Goal: Register for event/course

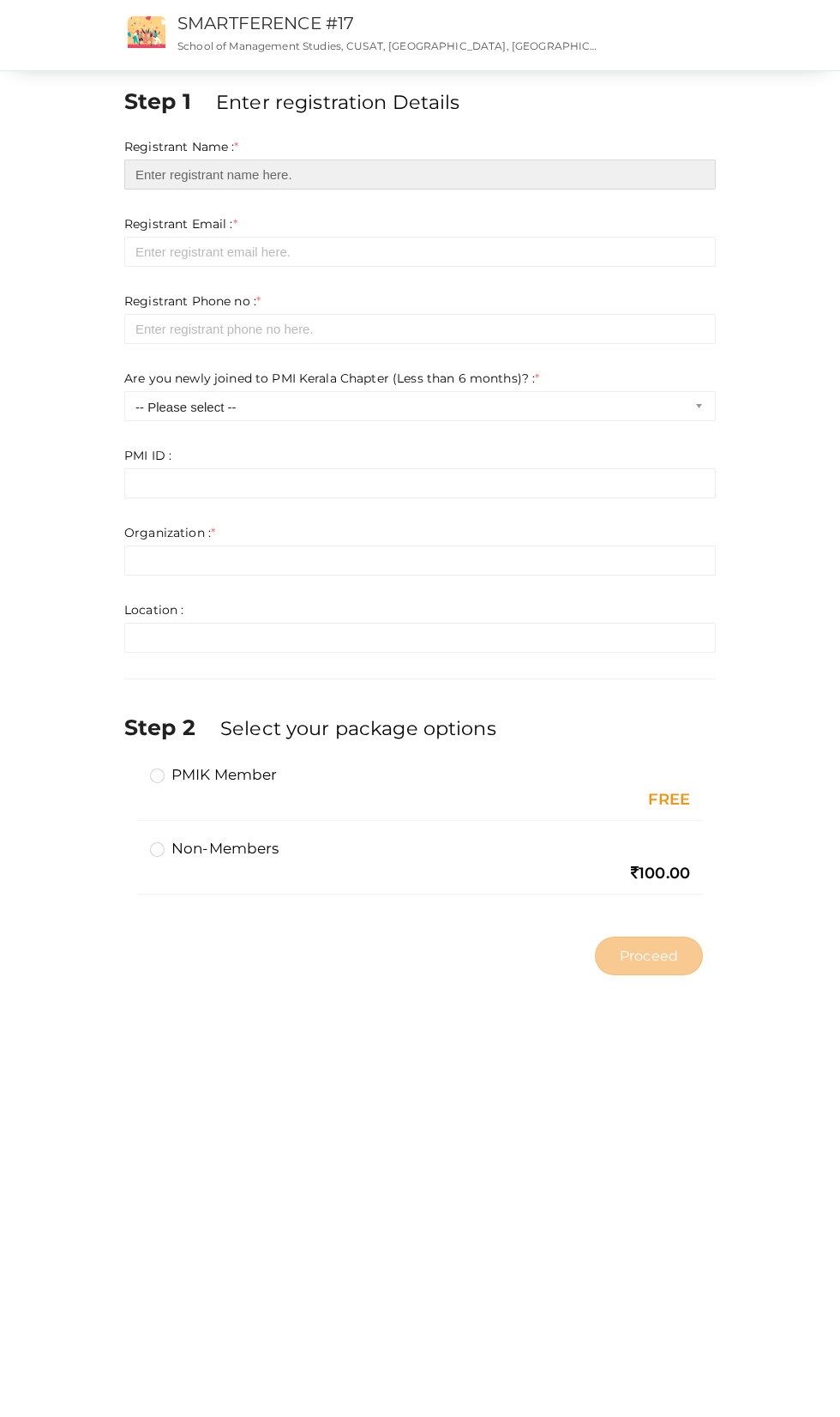
click at [217, 175] on input "text" at bounding box center [420, 174] width 592 height 30
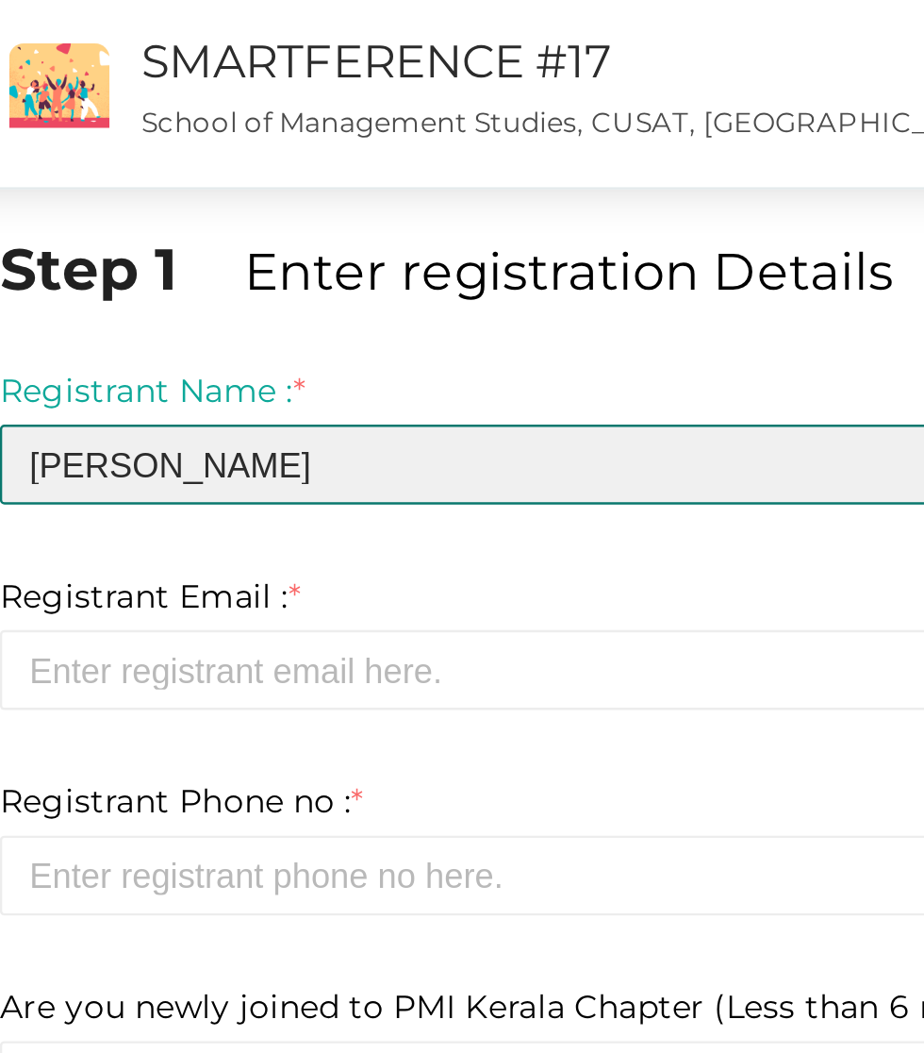
type input "Aiby Titus"
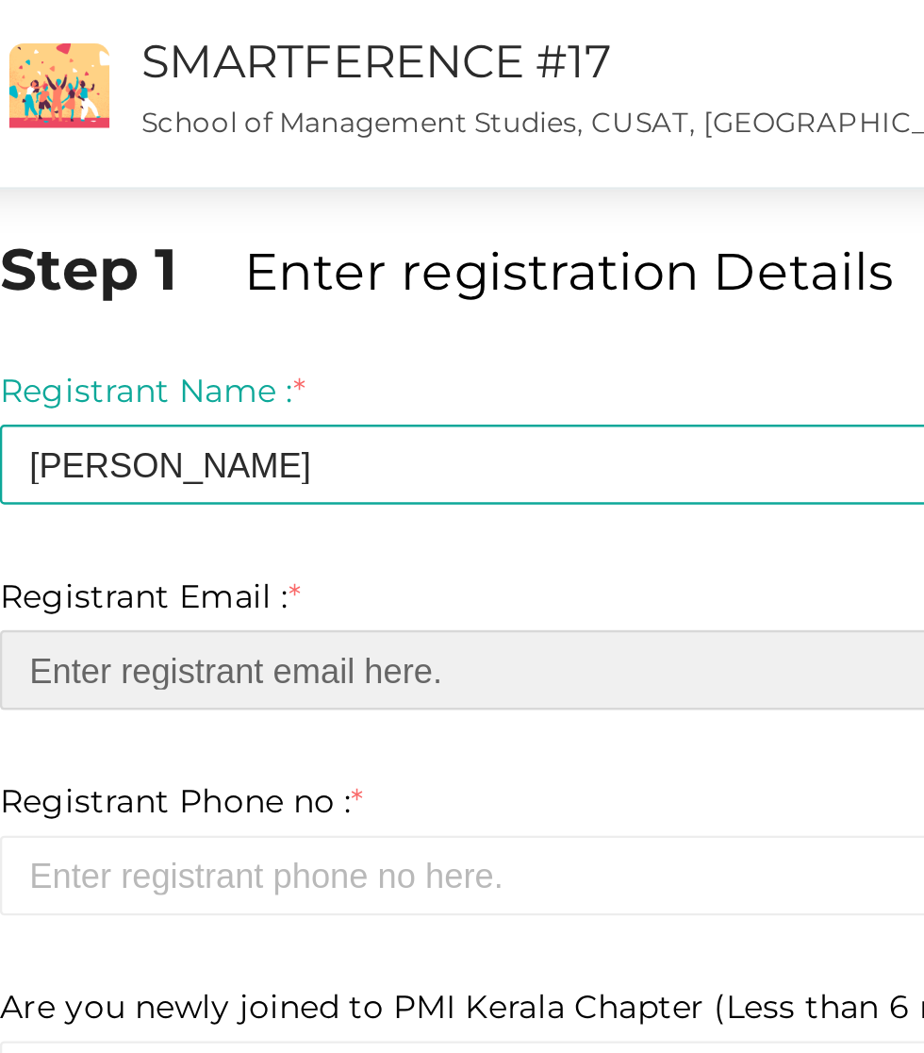
click at [203, 280] on input "email" at bounding box center [462, 276] width 651 height 33
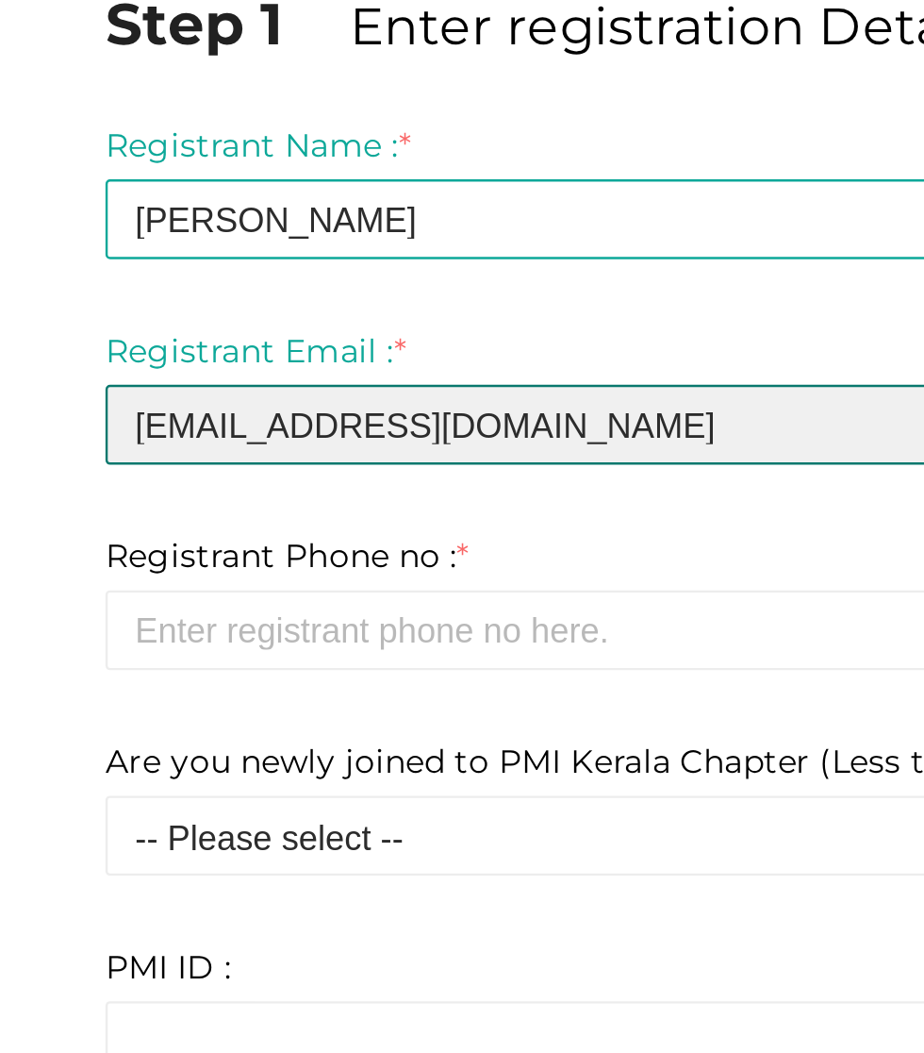
type input "aibytitusk@gmail.com"
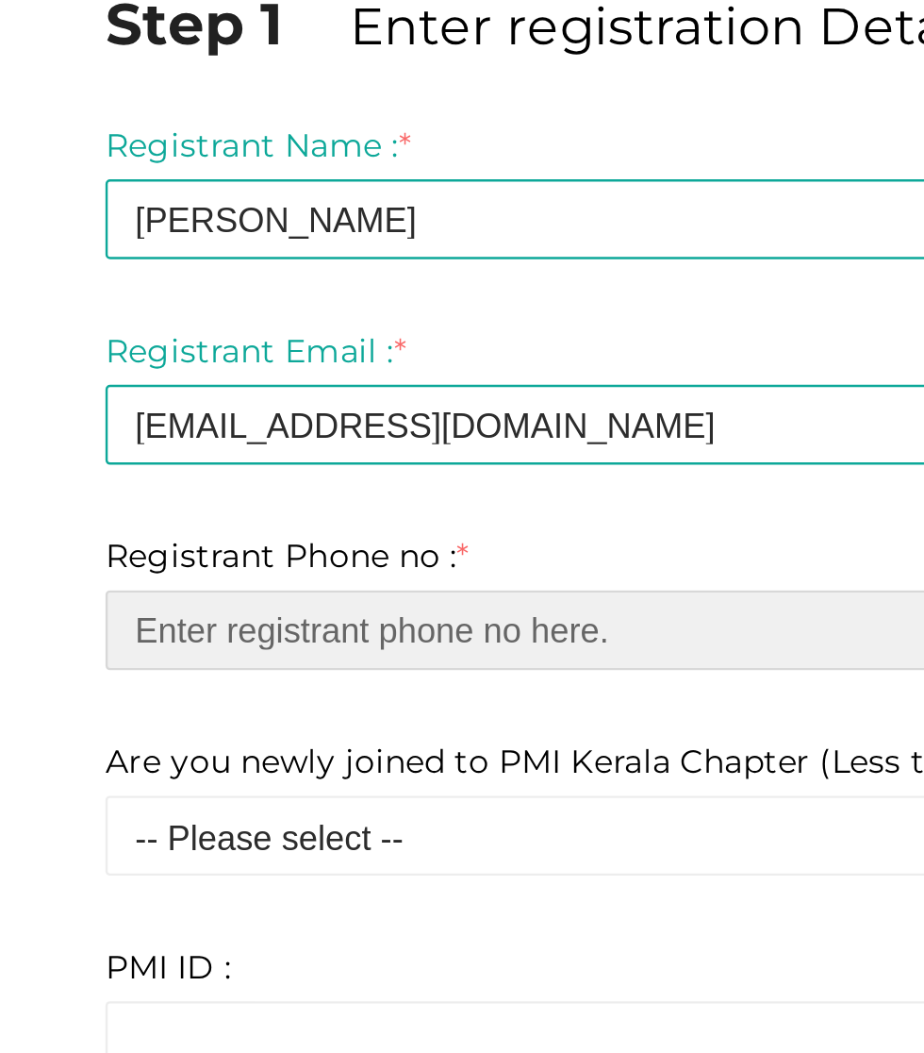
click at [192, 361] on input "number" at bounding box center [462, 361] width 651 height 33
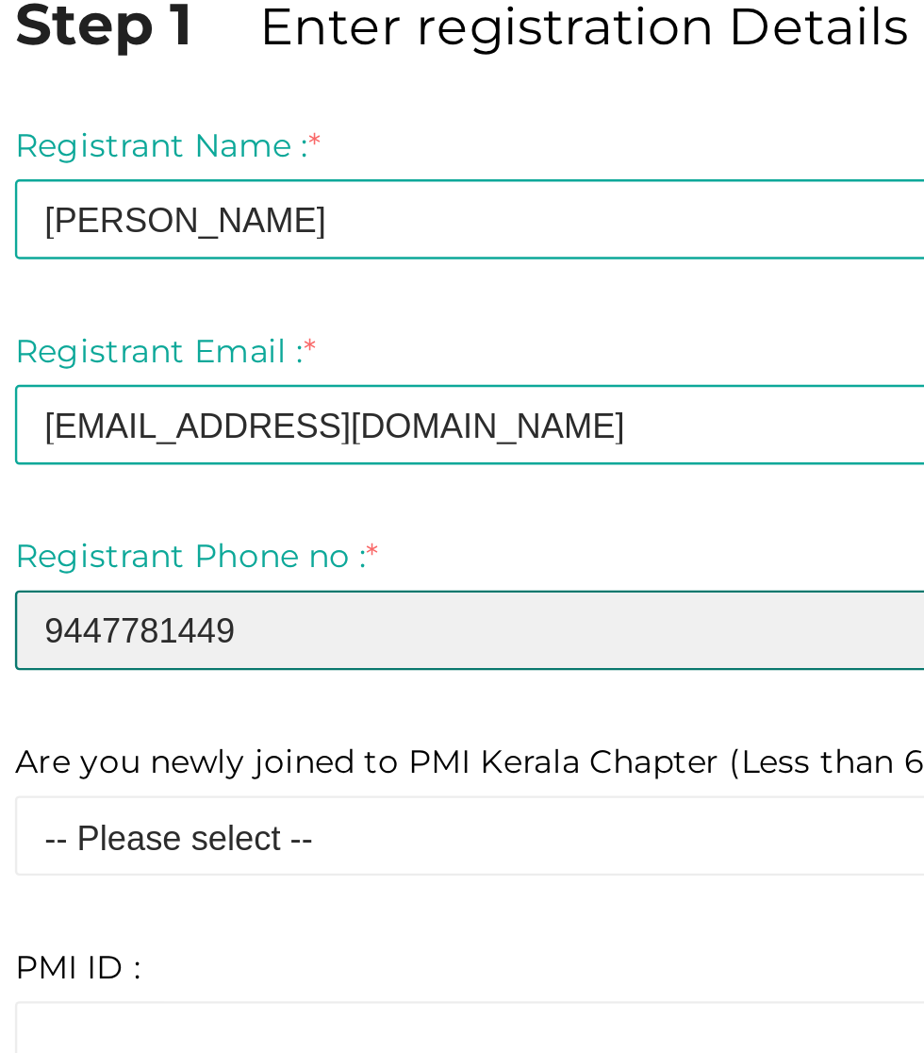
type input "9447781449"
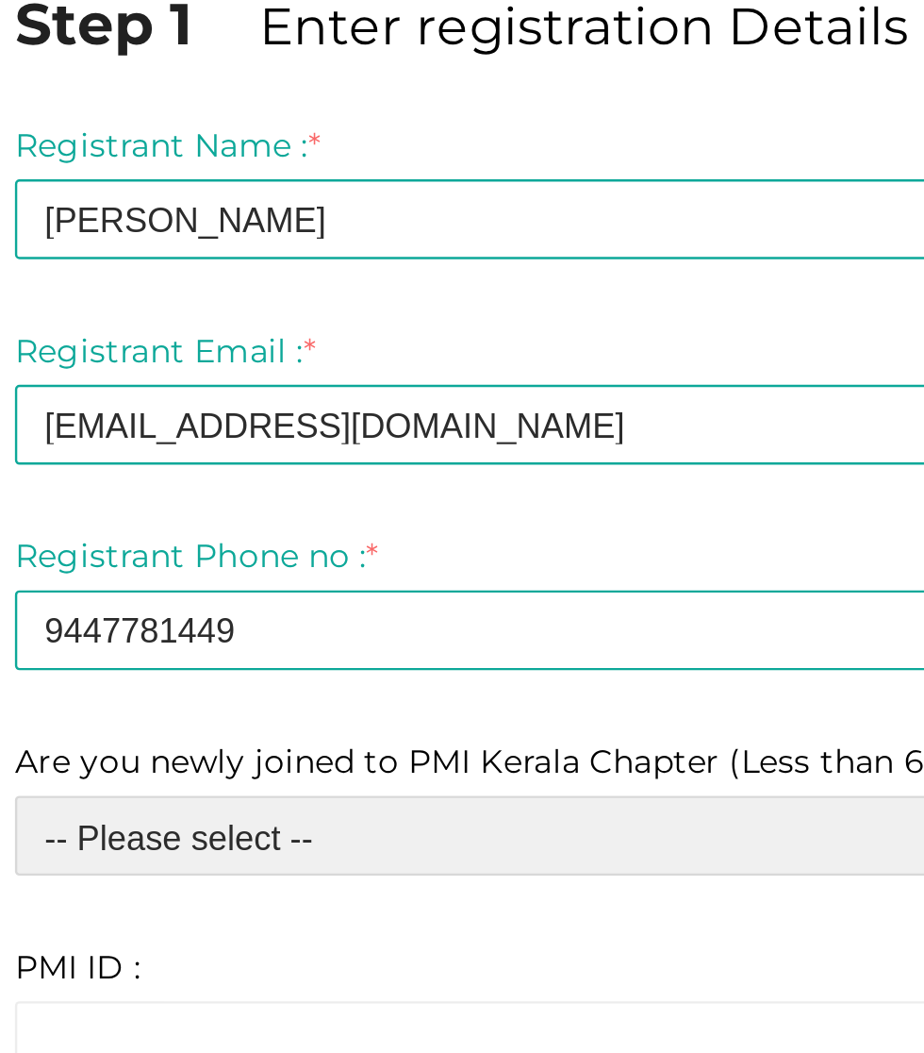
click at [226, 452] on select "-- Please select -- Yes No" at bounding box center [462, 446] width 651 height 33
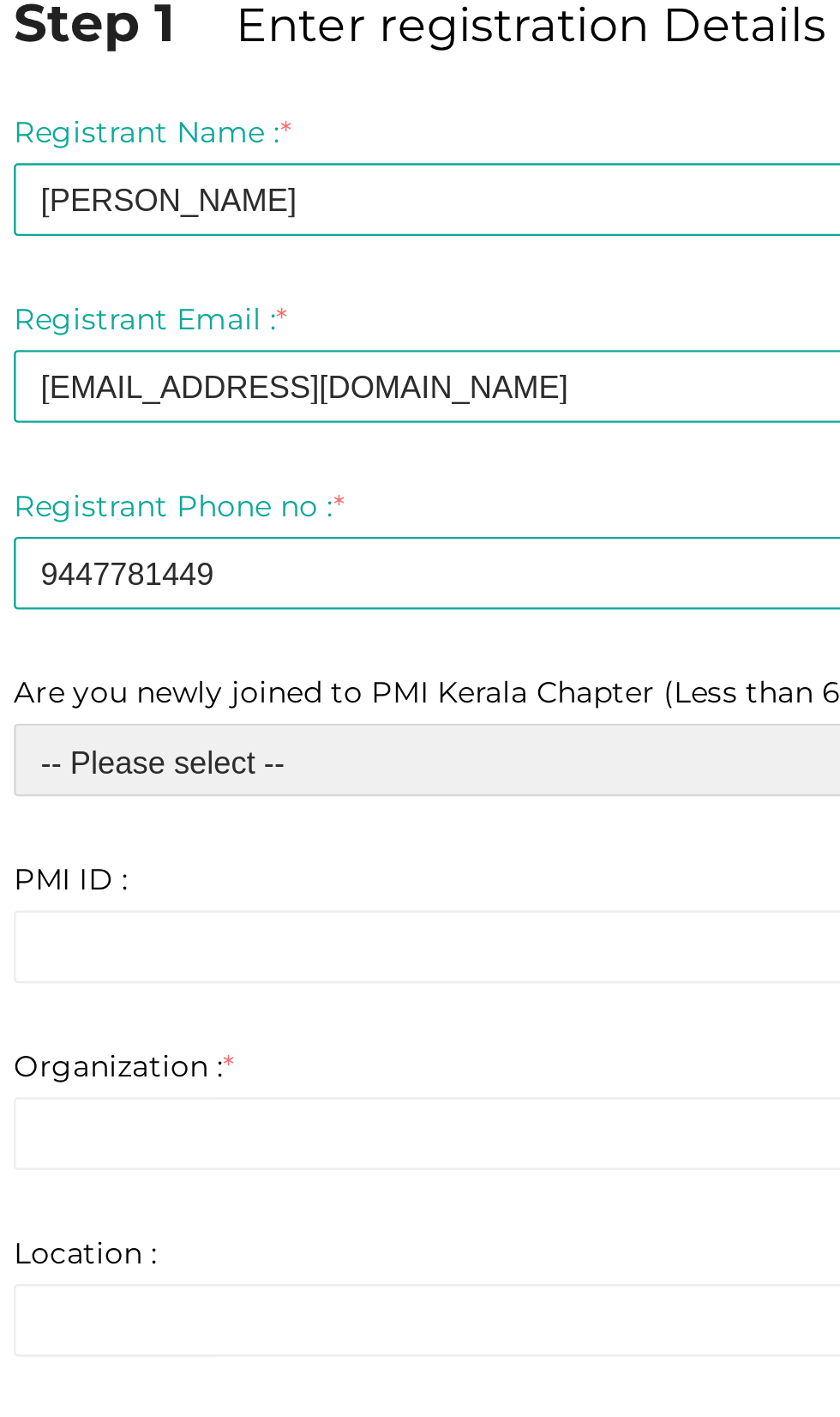
select select "0"
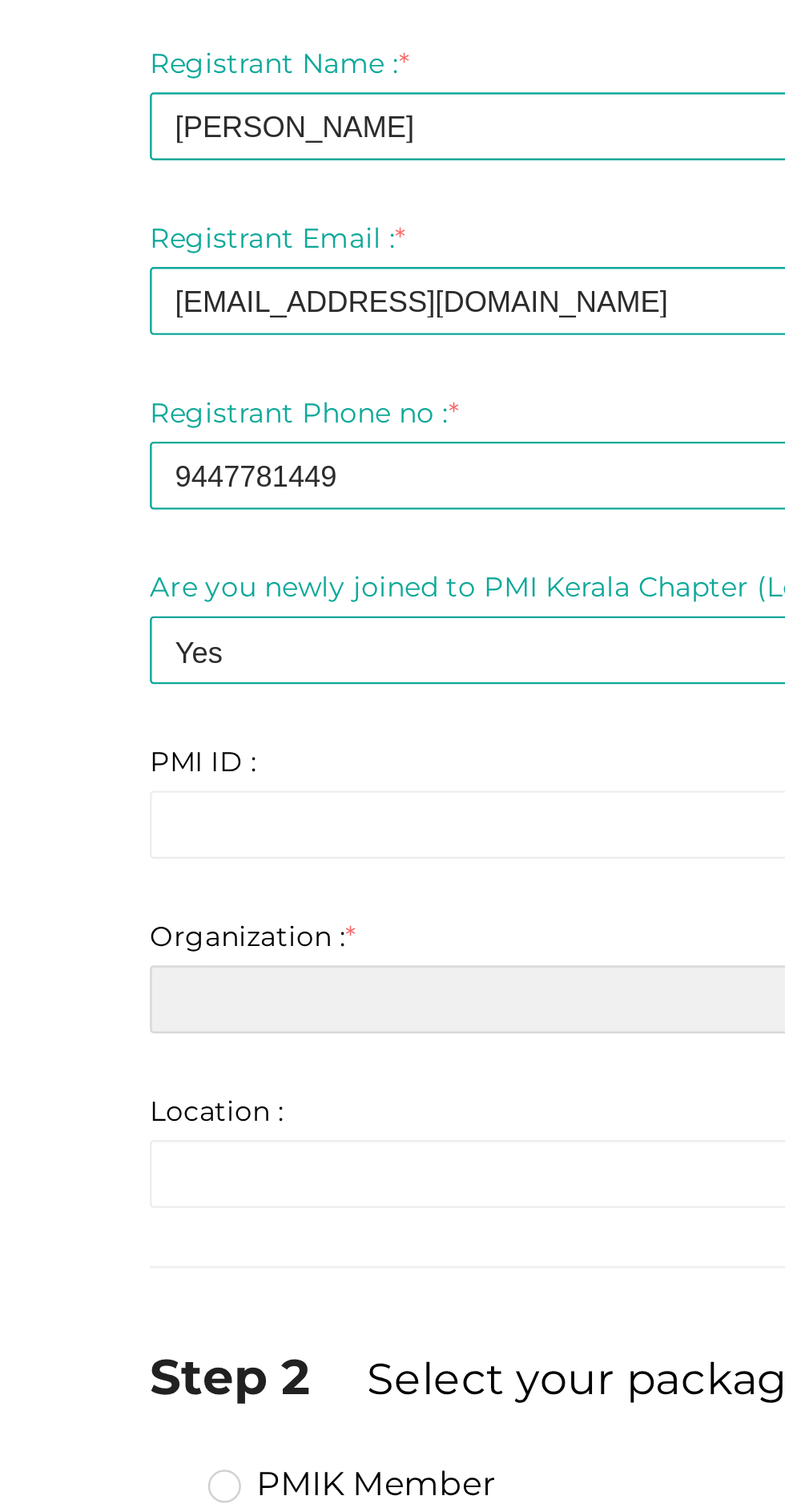
click at [175, 529] on input "text" at bounding box center [392, 524] width 553 height 28
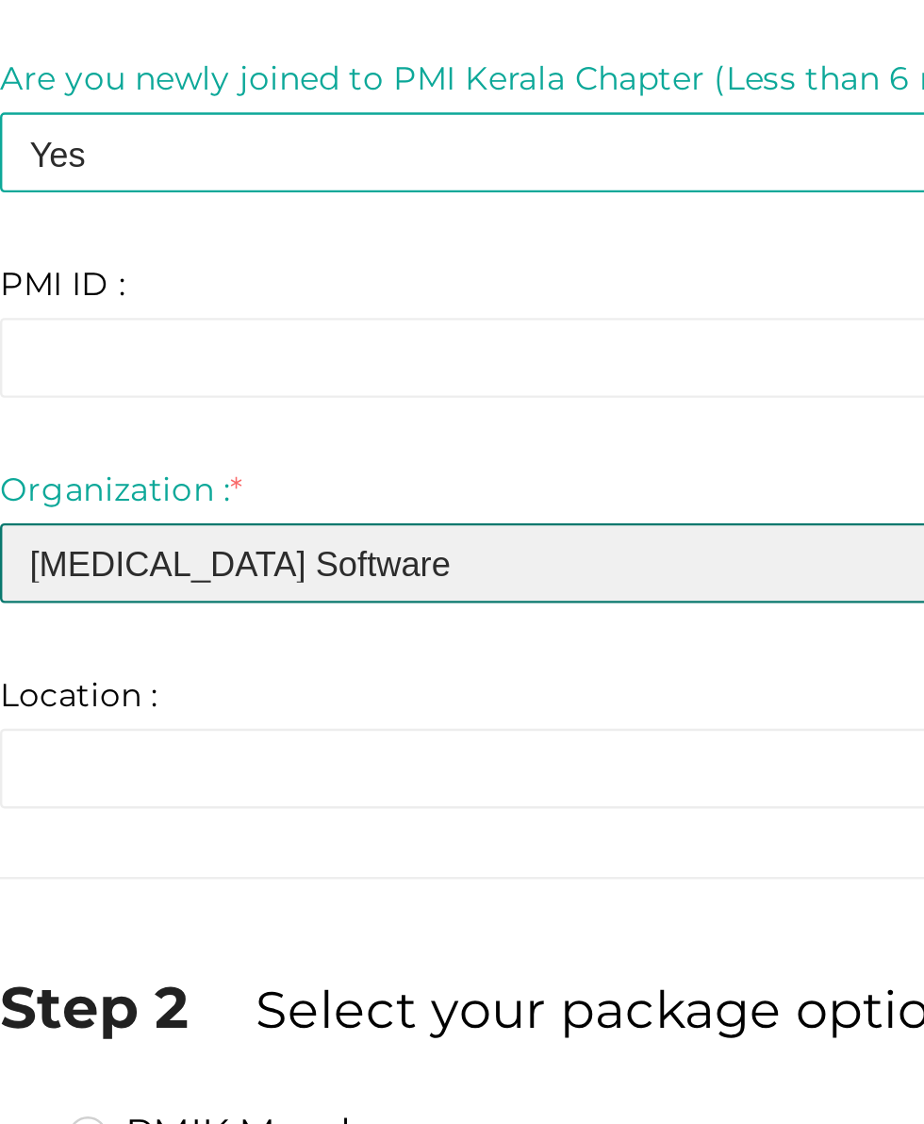
type input "Ibs Software"
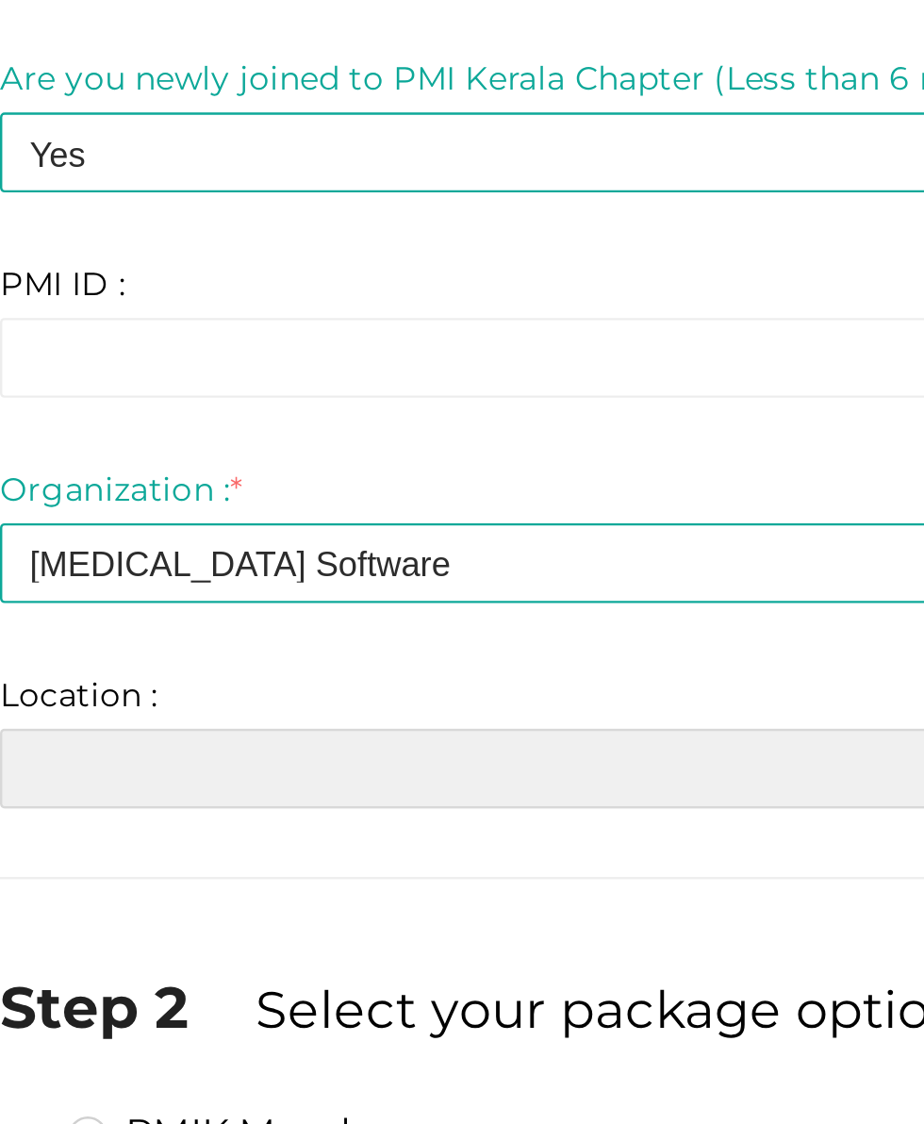
click at [195, 701] on input "text" at bounding box center [462, 701] width 651 height 33
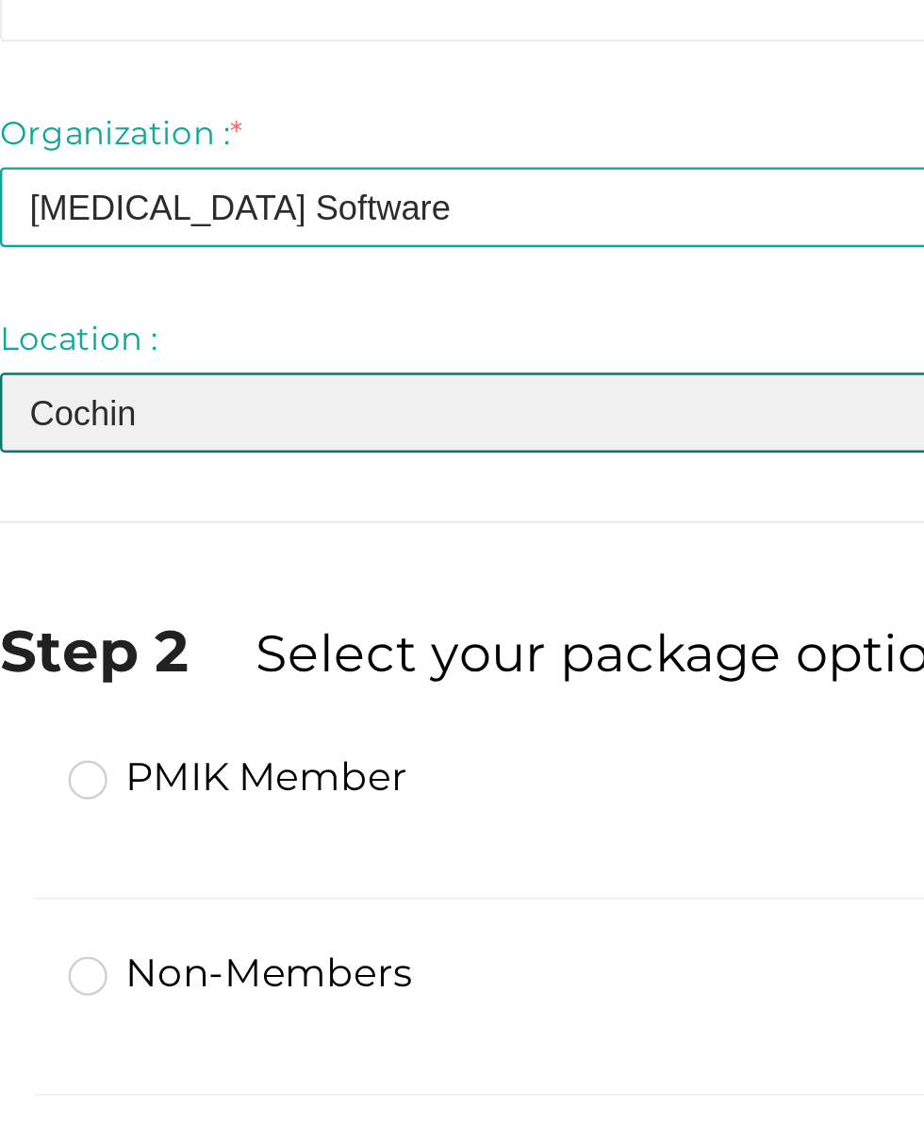
type input "Cochin"
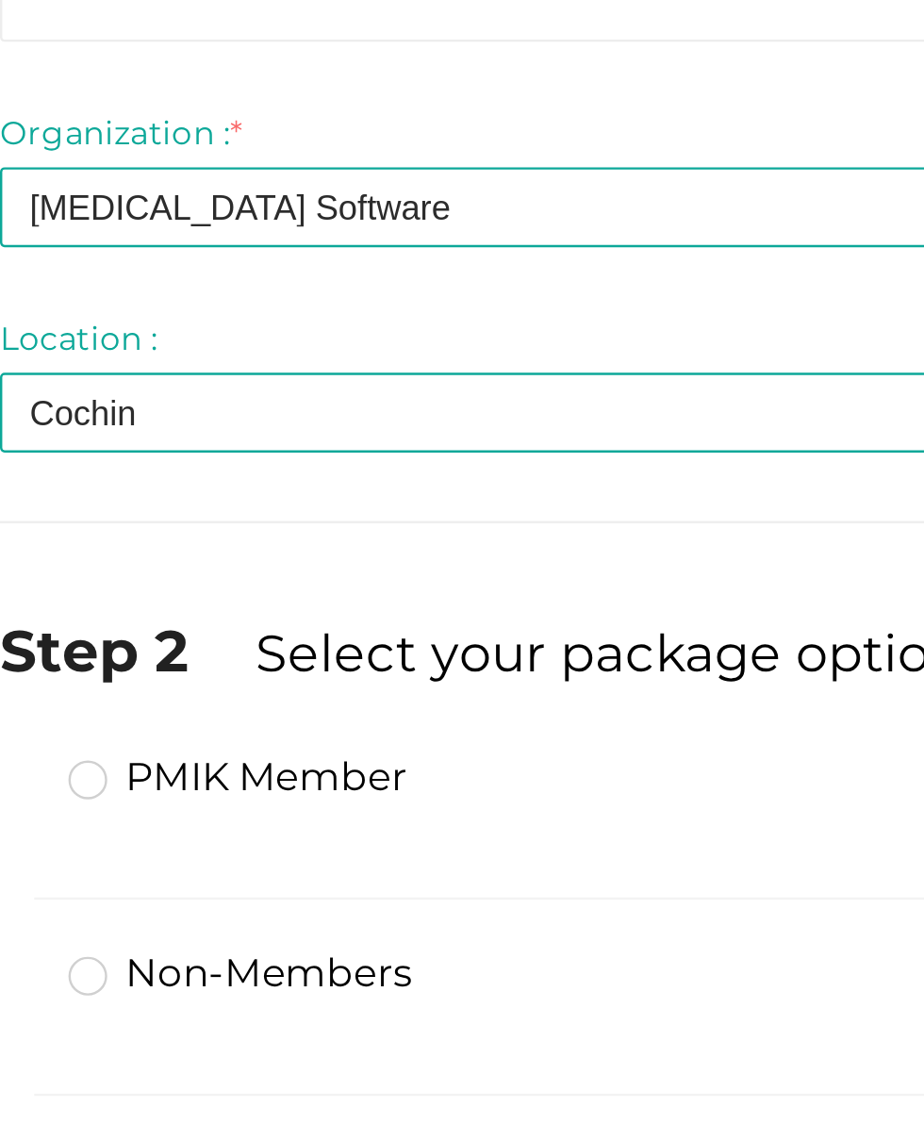
click at [167, 859] on label "PMIK Member" at bounding box center [235, 851] width 141 height 23
click at [146, 844] on input "PMIK Member" at bounding box center [146, 844] width 0 height 0
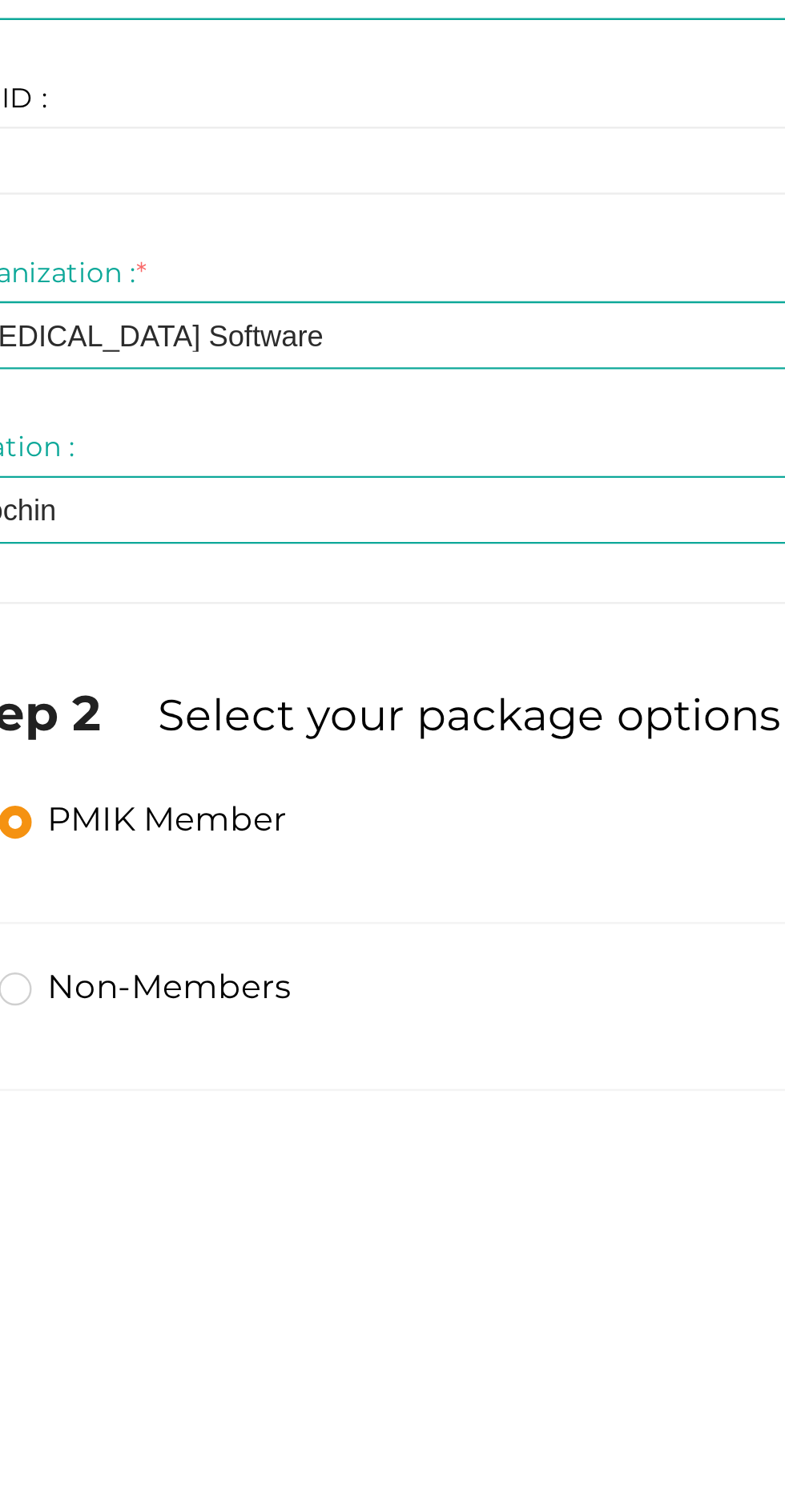
click at [579, 897] on span "Proceed" at bounding box center [607, 893] width 54 height 19
type input "N/A"
